Goal: Obtain resource: Obtain resource

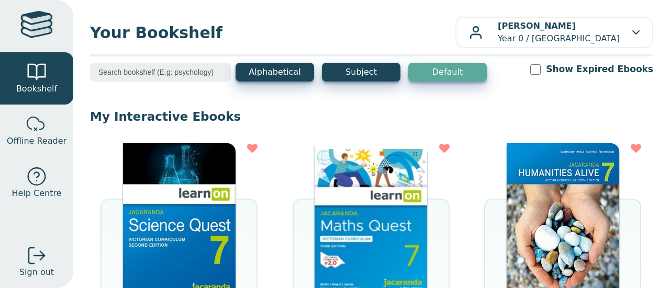
click at [397, 203] on img at bounding box center [370, 221] width 112 height 157
click at [362, 193] on img at bounding box center [370, 221] width 112 height 157
